Goal: Task Accomplishment & Management: Use online tool/utility

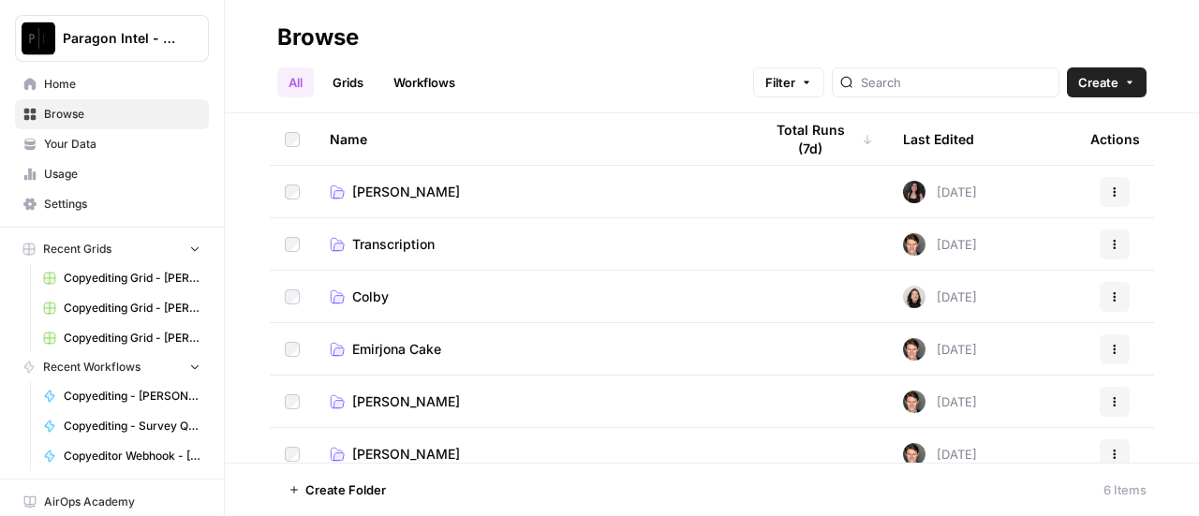
click at [417, 450] on span "[PERSON_NAME]" at bounding box center [406, 454] width 108 height 19
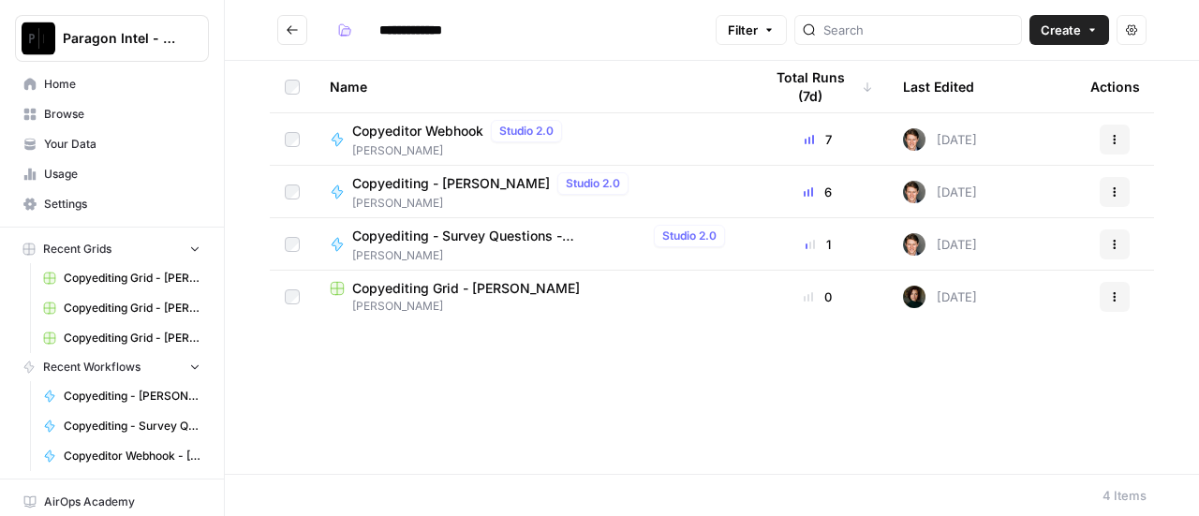
click at [380, 147] on span "[PERSON_NAME]" at bounding box center [460, 150] width 217 height 17
type input "**********"
click at [438, 185] on span "Copyediting - [PERSON_NAME]" at bounding box center [451, 183] width 198 height 19
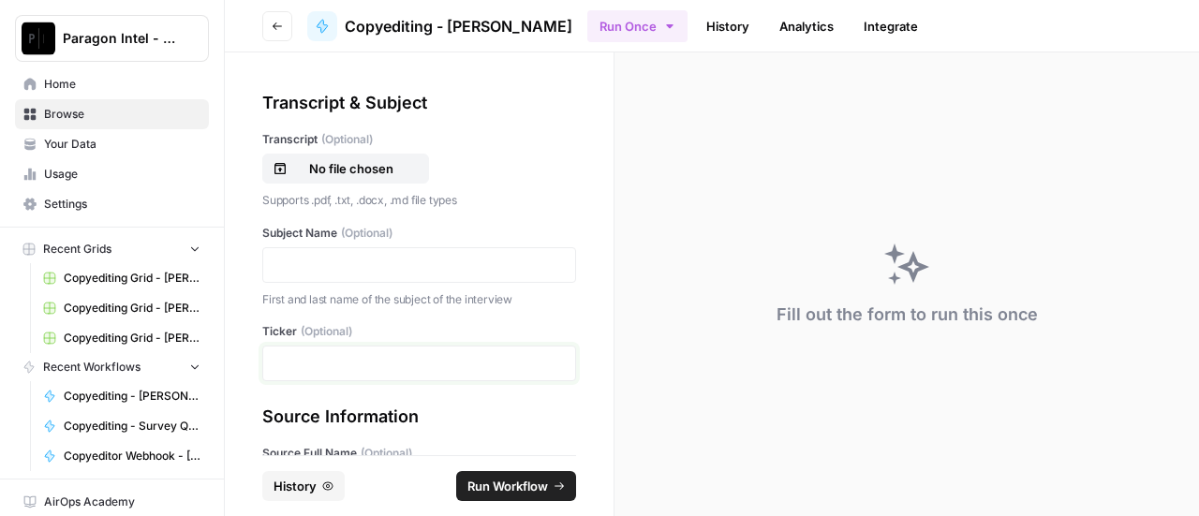
click at [297, 362] on p at bounding box center [418, 363] width 289 height 19
click at [293, 265] on p at bounding box center [418, 265] width 289 height 19
click at [275, 264] on p "**********" at bounding box center [412, 265] width 276 height 19
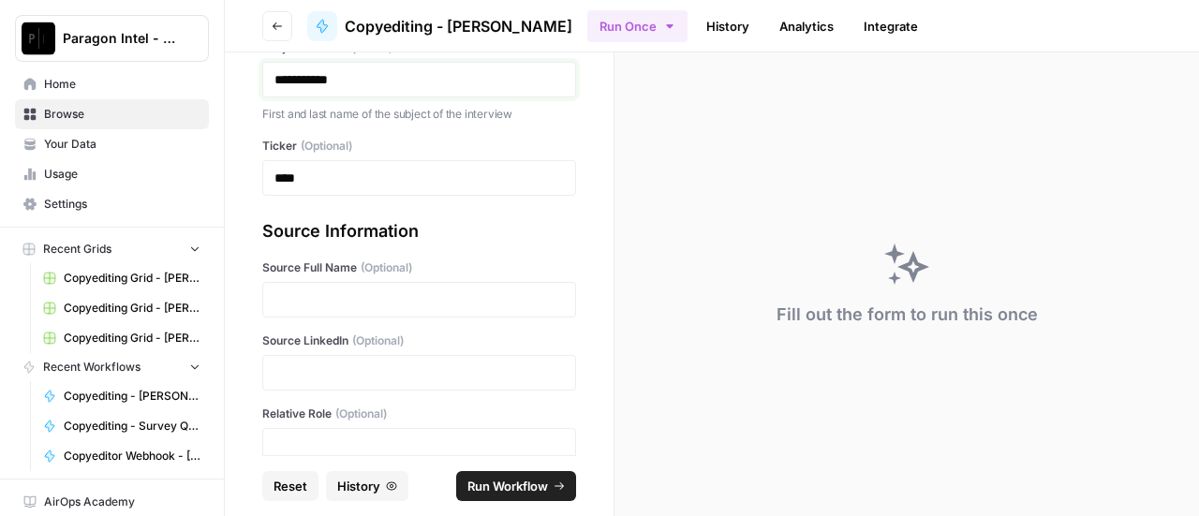
scroll to position [187, 0]
click at [290, 295] on p at bounding box center [418, 297] width 289 height 19
click at [552, 233] on div "Source Information" at bounding box center [419, 229] width 314 height 26
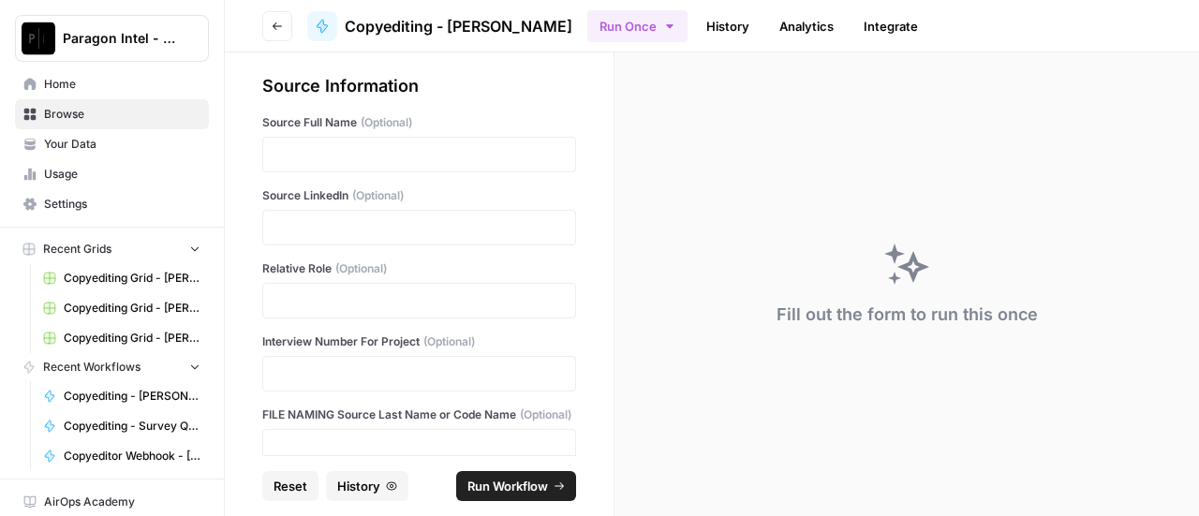
scroll to position [375, 0]
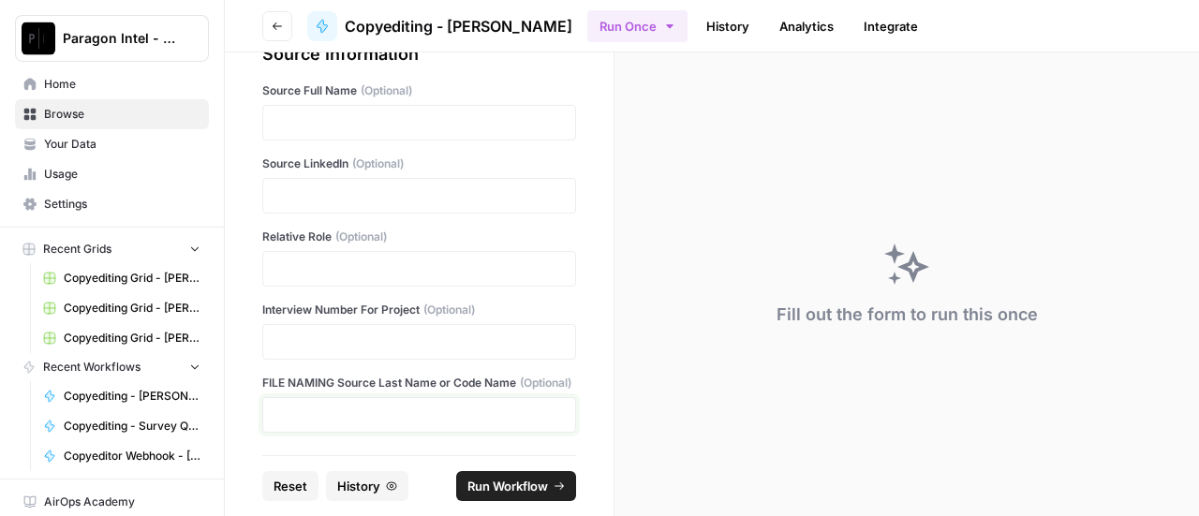
click at [476, 421] on p at bounding box center [418, 415] width 289 height 19
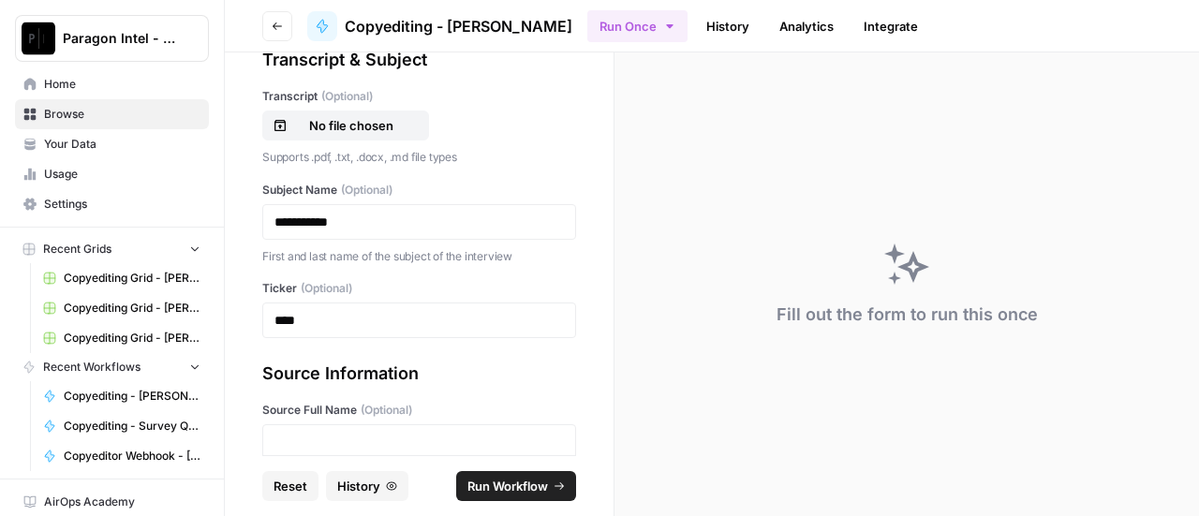
scroll to position [0, 0]
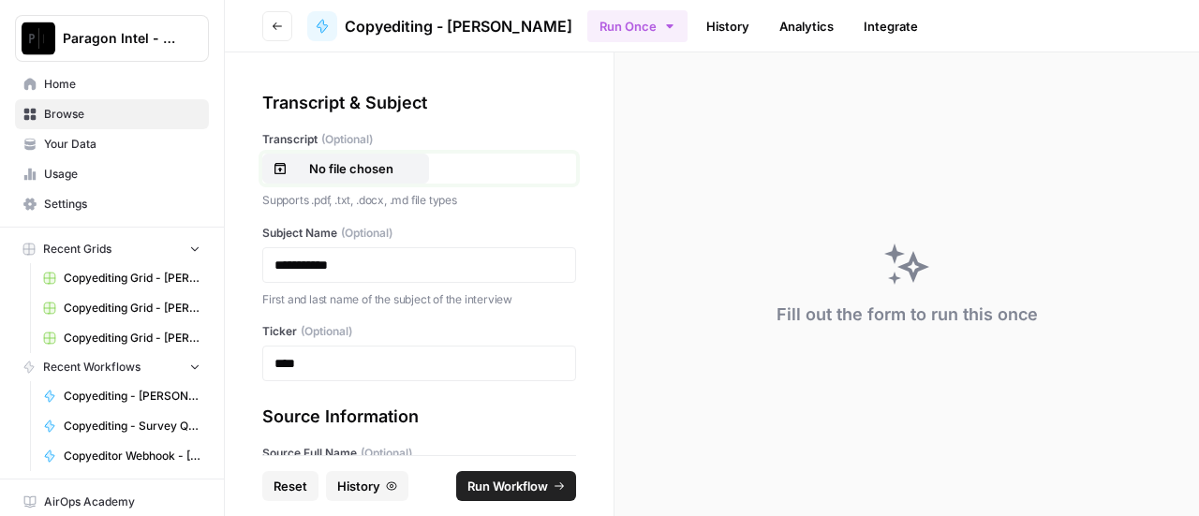
click at [380, 183] on button "No file chosen" at bounding box center [345, 169] width 167 height 30
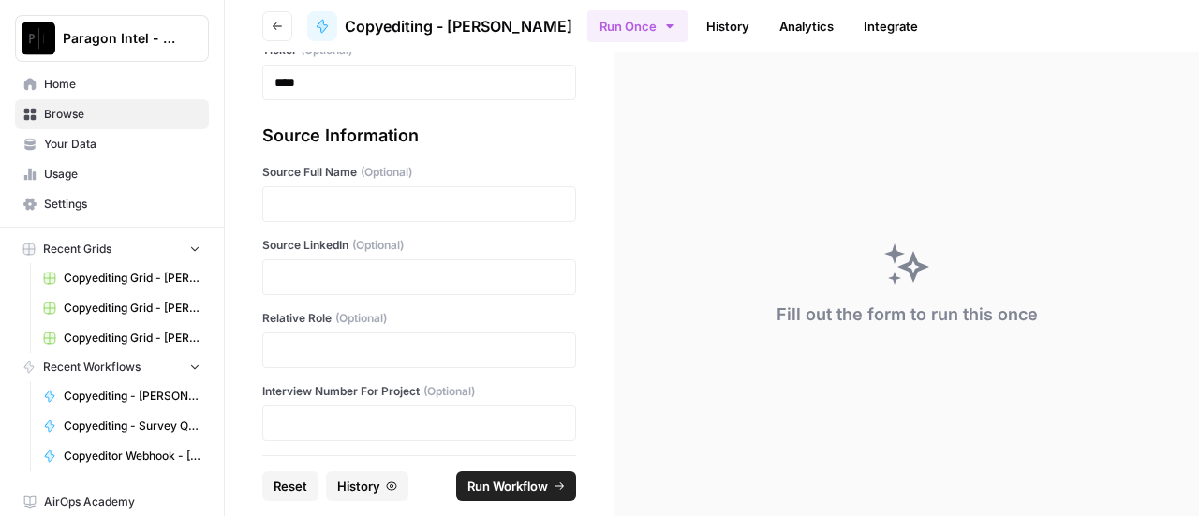
scroll to position [375, 0]
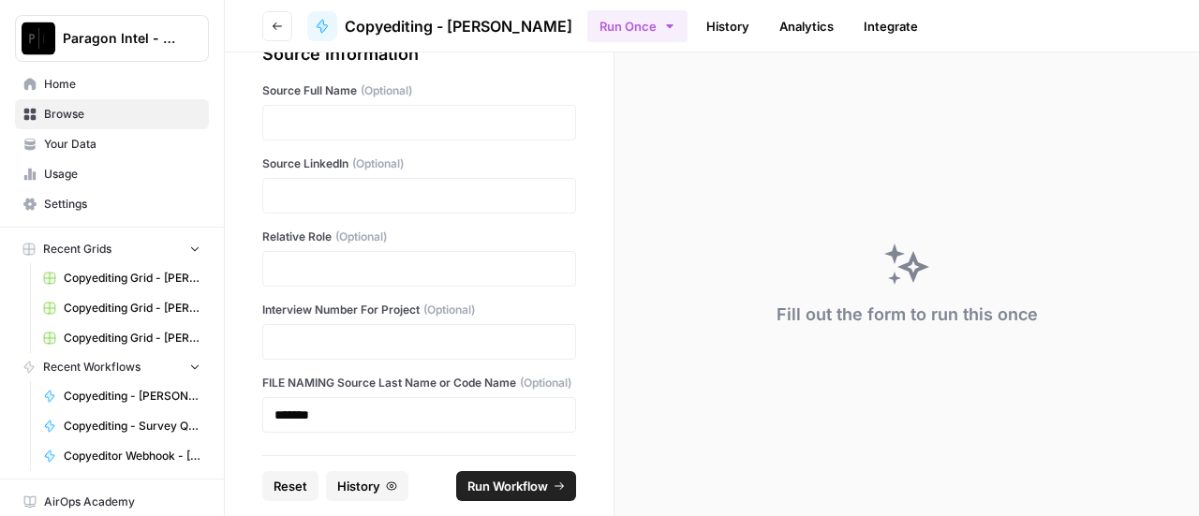
click at [536, 490] on span "Run Workflow" at bounding box center [507, 486] width 81 height 19
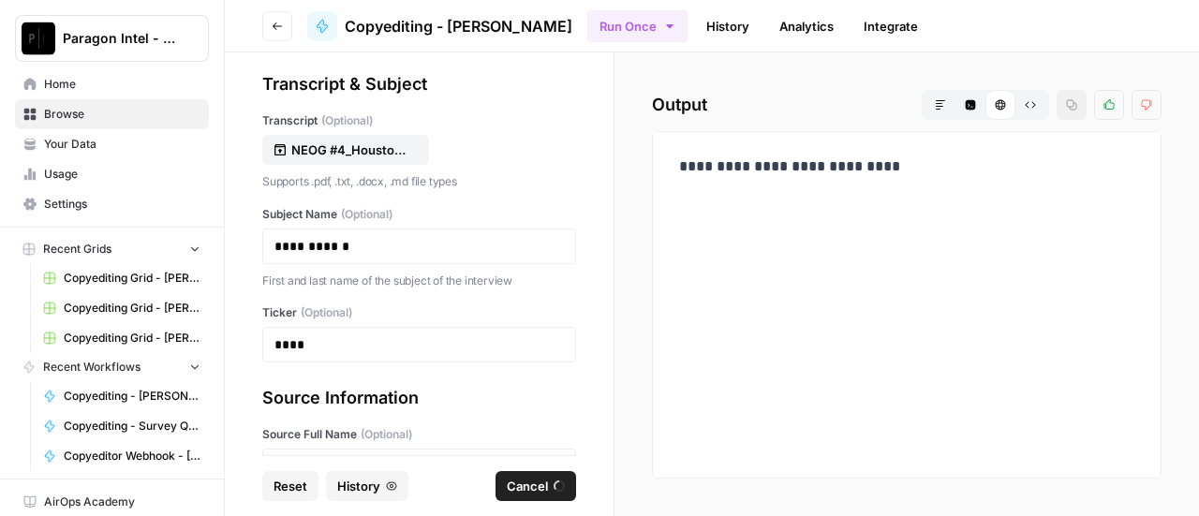
scroll to position [0, 0]
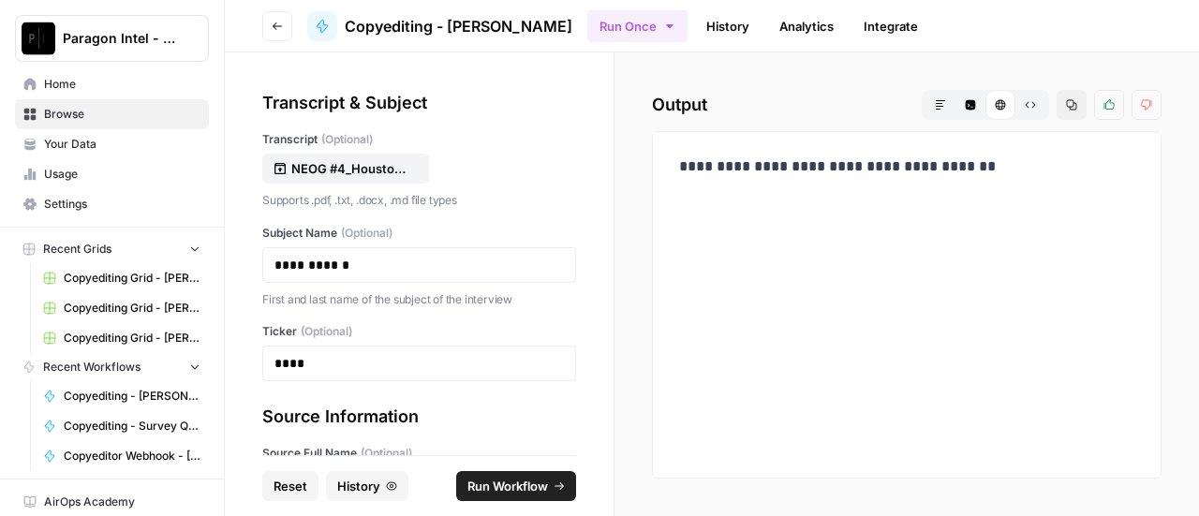
click at [130, 88] on span "Home" at bounding box center [122, 84] width 156 height 17
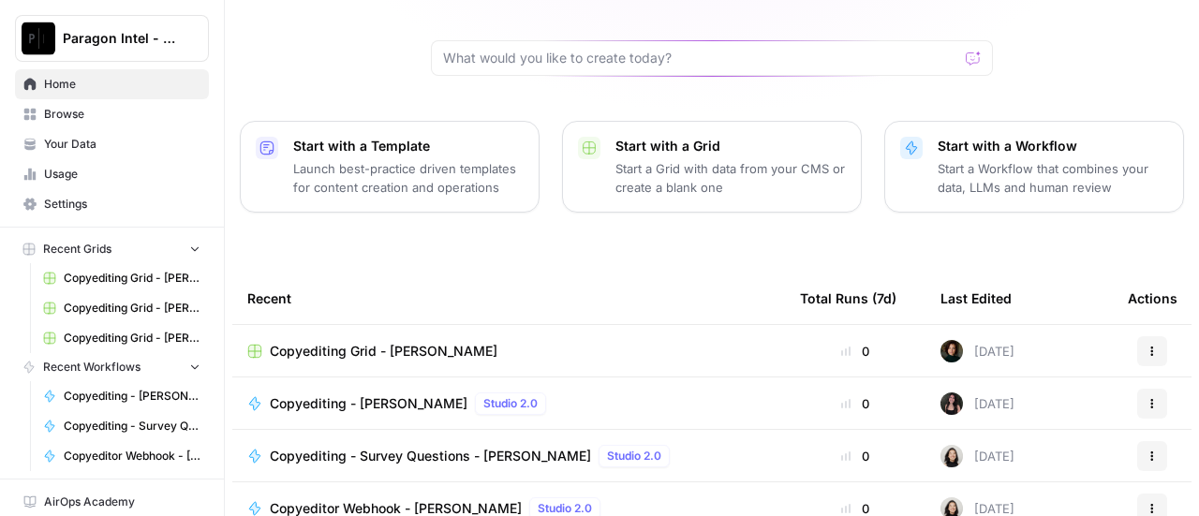
scroll to position [281, 0]
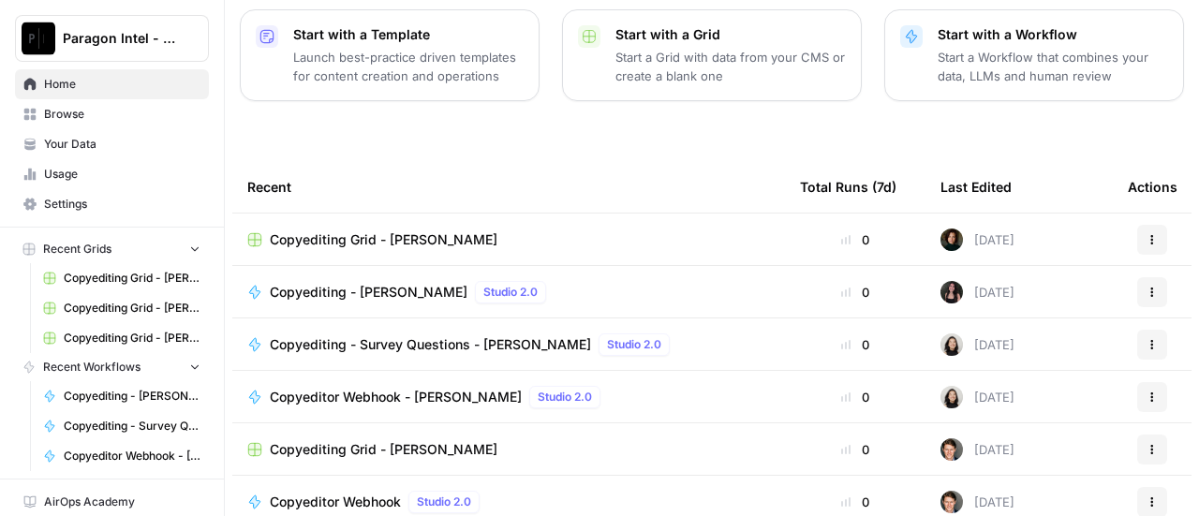
click at [423, 230] on span "Copyediting Grid - [PERSON_NAME]" at bounding box center [384, 239] width 228 height 19
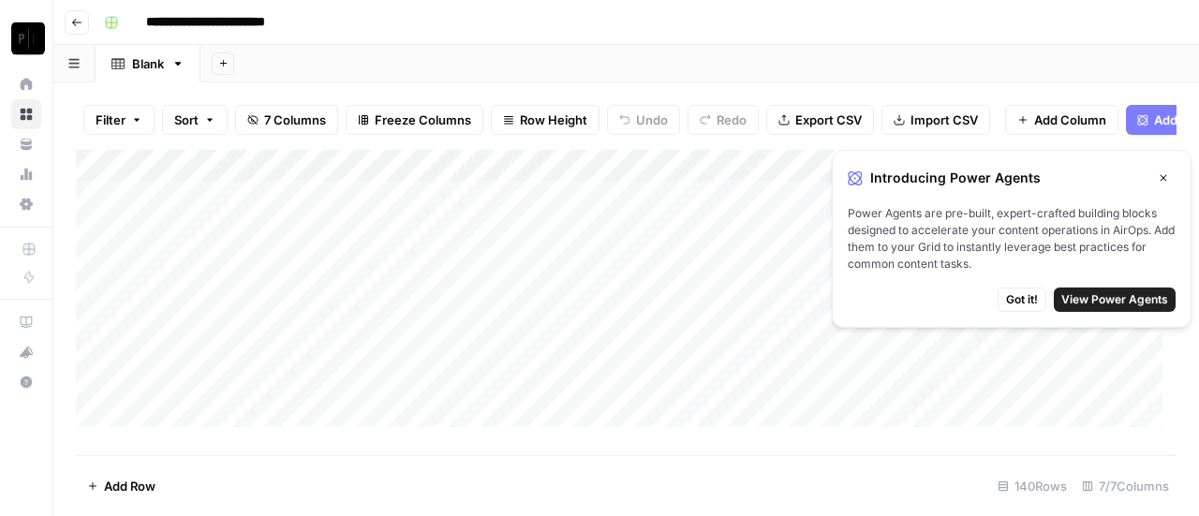
click at [1023, 298] on span "Got it!" at bounding box center [1022, 299] width 32 height 17
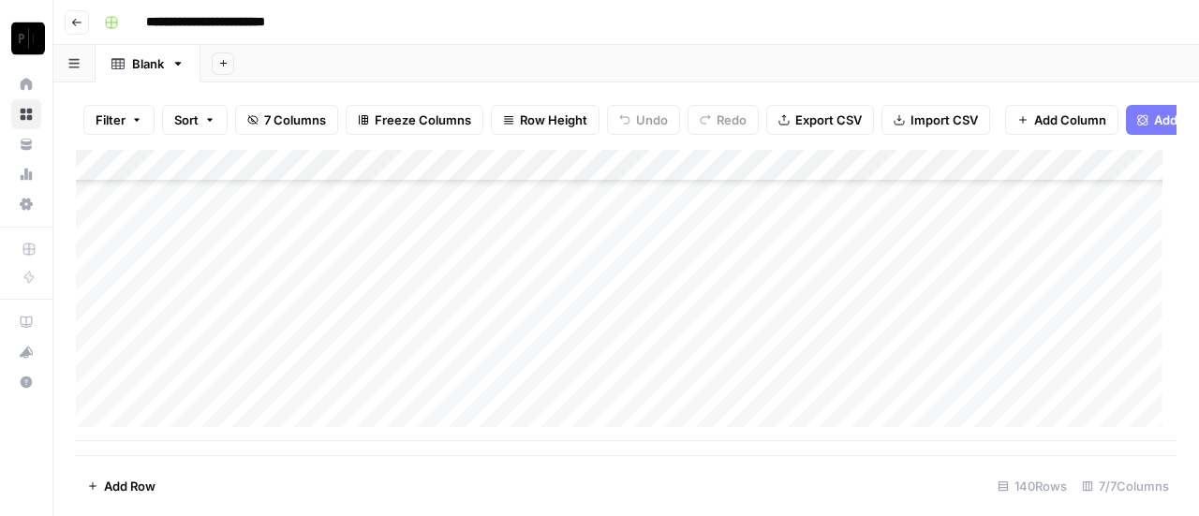
scroll to position [4243, 0]
click at [925, 388] on div "Add Column" at bounding box center [626, 295] width 1100 height 291
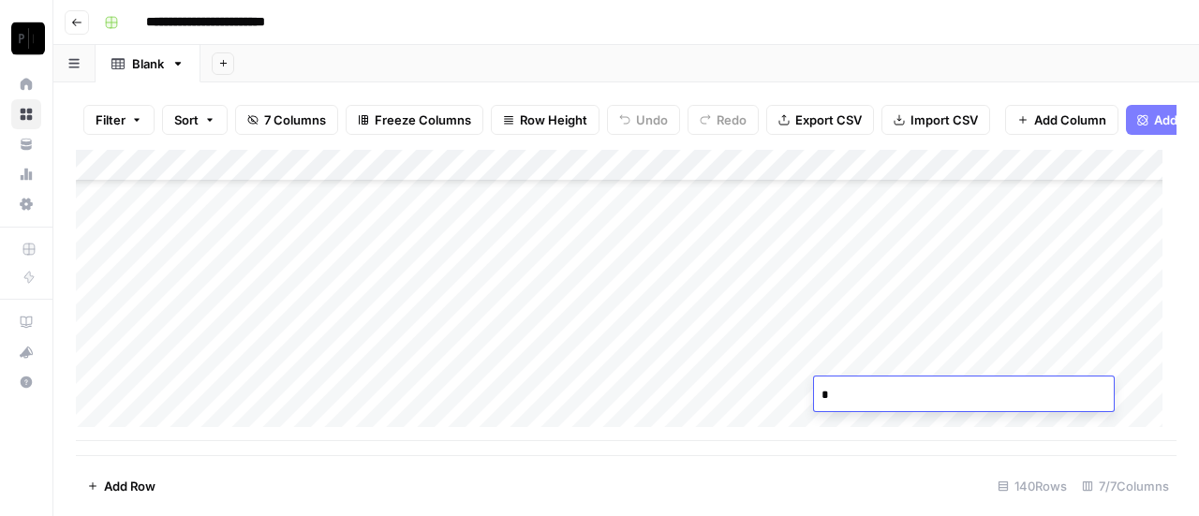
click at [757, 392] on div "Add Column" at bounding box center [626, 295] width 1100 height 291
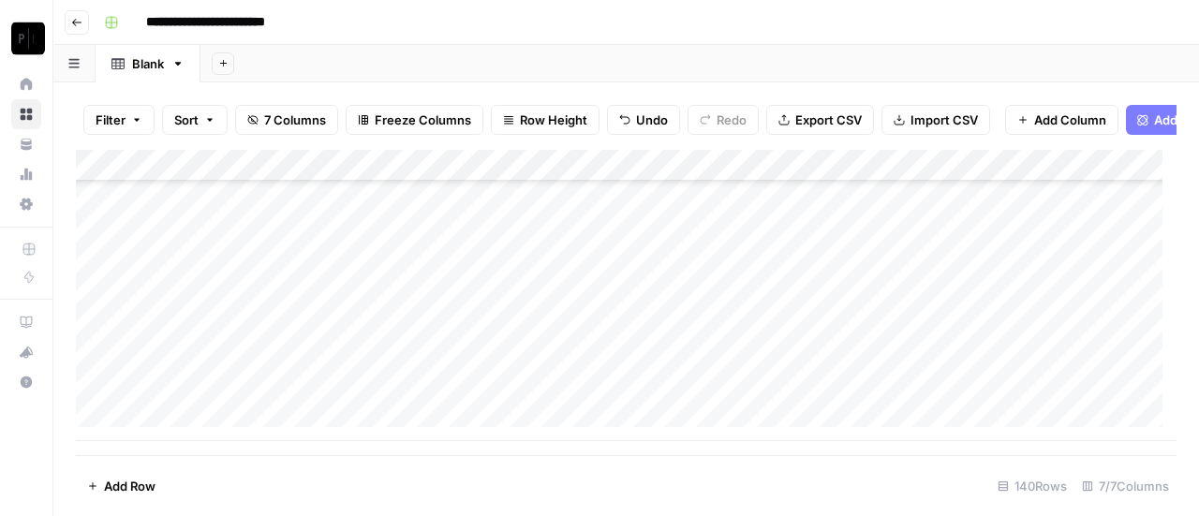
click at [1023, 394] on div "Add Column" at bounding box center [626, 295] width 1100 height 291
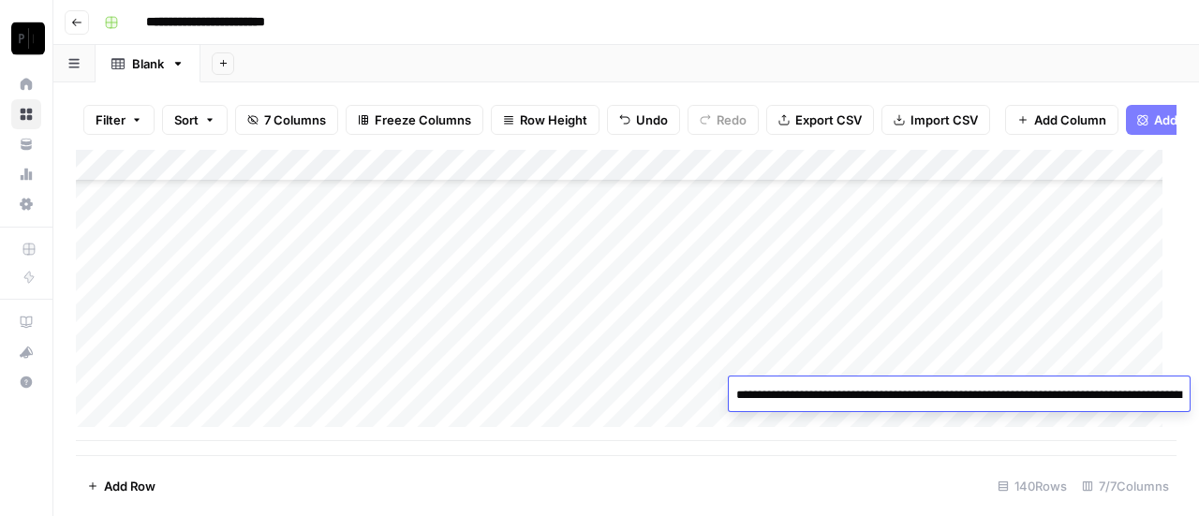
click at [1023, 394] on textarea "**********" at bounding box center [959, 395] width 461 height 26
